Goal: Information Seeking & Learning: Learn about a topic

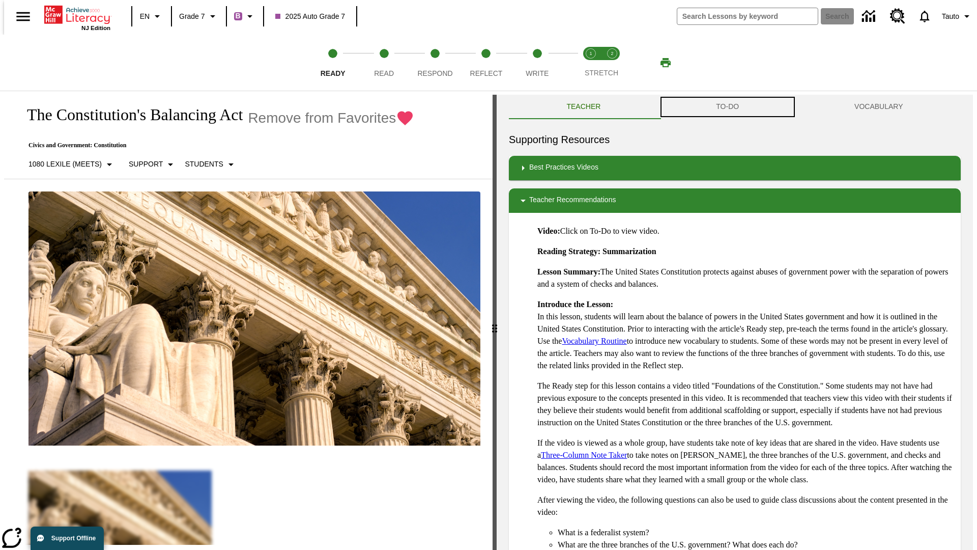
click at [728, 107] on button "TO-DO" at bounding box center [727, 107] width 138 height 24
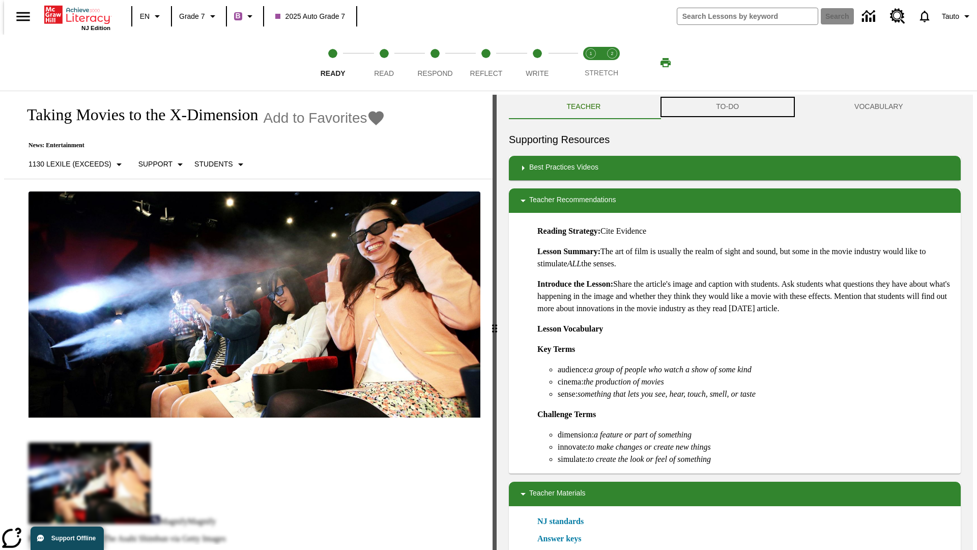
click at [728, 107] on button "TO-DO" at bounding box center [727, 107] width 138 height 24
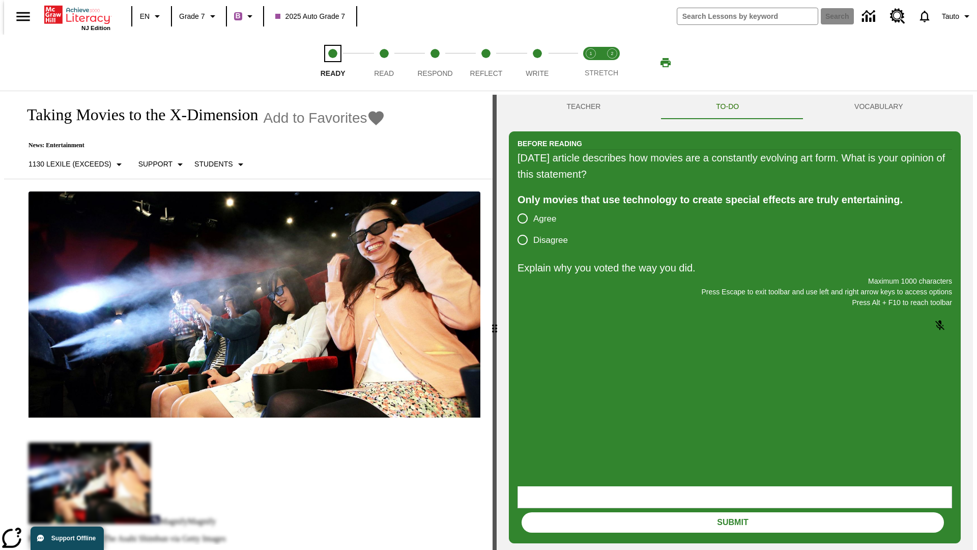
click at [333, 63] on span "Ready" at bounding box center [333, 69] width 25 height 18
click at [384, 63] on span "Read" at bounding box center [384, 69] width 20 height 18
